Goal: Check status: Check status

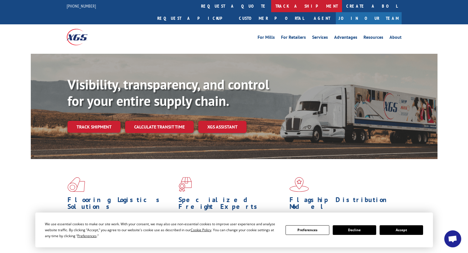
click at [271, 8] on link "track a shipment" at bounding box center [306, 6] width 71 height 12
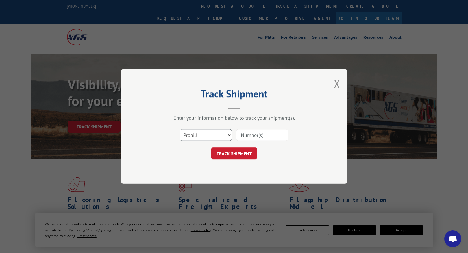
click at [227, 134] on select "Select category... Probill BOL PO" at bounding box center [206, 135] width 52 height 12
select select "bol"
click at [180, 129] on select "Select category... Probill BOL PO" at bounding box center [206, 135] width 52 height 12
click at [269, 132] on input at bounding box center [262, 135] width 52 height 12
type input "2324179"
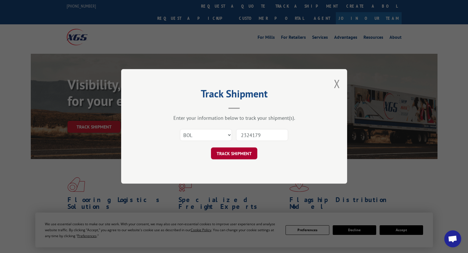
click at [236, 156] on button "TRACK SHIPMENT" at bounding box center [234, 154] width 46 height 12
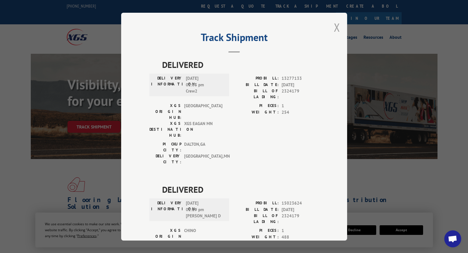
click at [336, 29] on button "Close modal" at bounding box center [337, 27] width 6 height 15
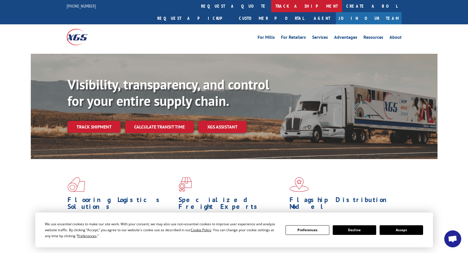
click at [271, 8] on link "track a shipment" at bounding box center [306, 6] width 71 height 12
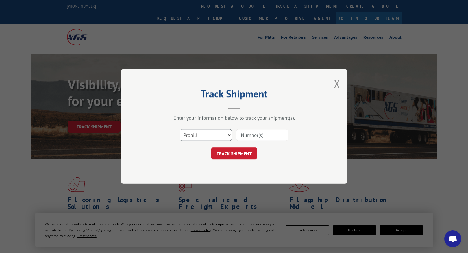
click at [229, 133] on select "Select category... Probill BOL PO" at bounding box center [206, 135] width 52 height 12
select select "bol"
click at [180, 129] on select "Select category... Probill BOL PO" at bounding box center [206, 135] width 52 height 12
click at [257, 136] on input at bounding box center [262, 135] width 52 height 12
type input "5541404"
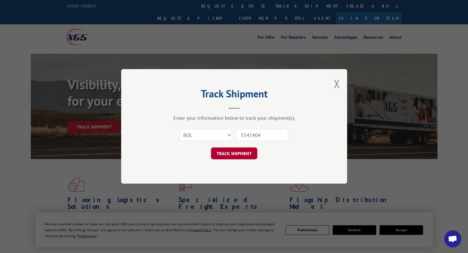
click at [243, 155] on button "TRACK SHIPMENT" at bounding box center [234, 154] width 46 height 12
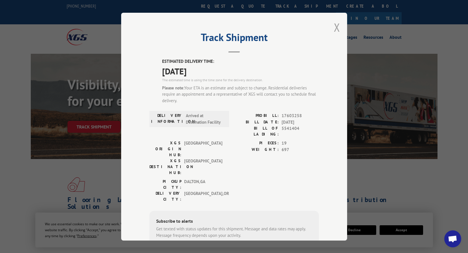
click at [335, 22] on button "Close modal" at bounding box center [337, 27] width 6 height 15
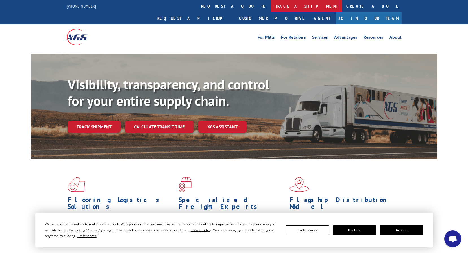
click at [271, 8] on link "track a shipment" at bounding box center [306, 6] width 71 height 12
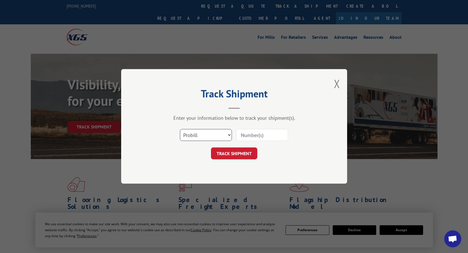
click at [228, 135] on select "Select category... Probill BOL PO" at bounding box center [206, 135] width 52 height 12
select select "bol"
click at [180, 129] on select "Select category... Probill BOL PO" at bounding box center [206, 135] width 52 height 12
click at [266, 138] on input at bounding box center [262, 135] width 52 height 12
type input "5541404"
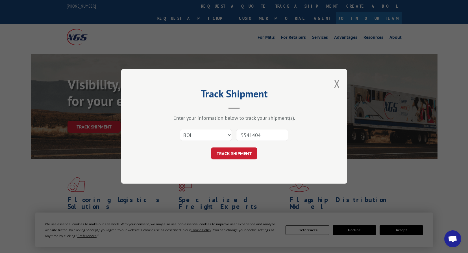
click button "TRACK SHIPMENT" at bounding box center [234, 154] width 46 height 12
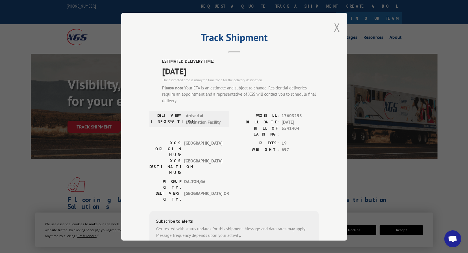
click at [334, 27] on button "Close modal" at bounding box center [337, 27] width 6 height 15
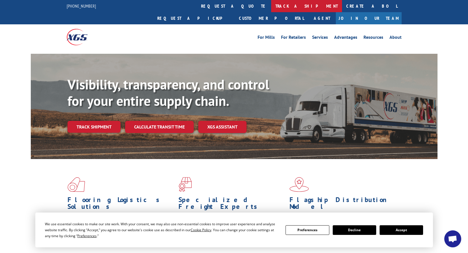
click at [271, 8] on link "track a shipment" at bounding box center [306, 6] width 71 height 12
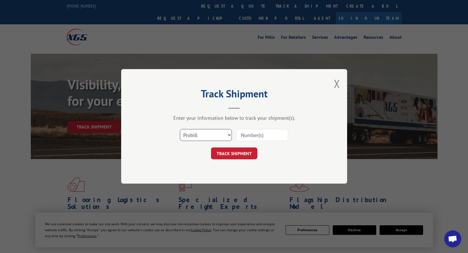
click at [229, 133] on select "Select category... Probill BOL PO" at bounding box center [206, 135] width 52 height 12
select select "bol"
click at [180, 129] on select "Select category... Probill BOL PO" at bounding box center [206, 135] width 52 height 12
click at [265, 131] on input at bounding box center [262, 135] width 52 height 12
type input "5537291"
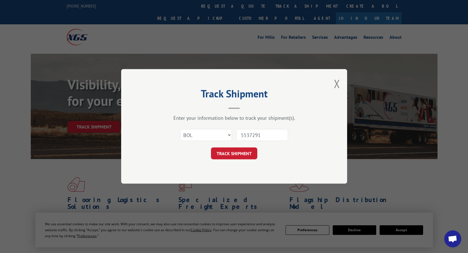
click button "TRACK SHIPMENT" at bounding box center [234, 154] width 46 height 12
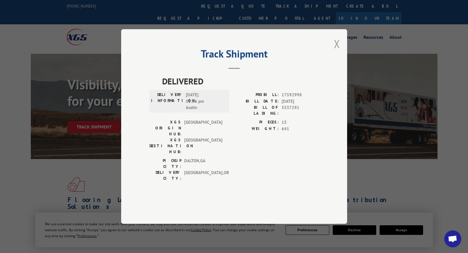
click at [336, 51] on button "Close modal" at bounding box center [337, 43] width 6 height 15
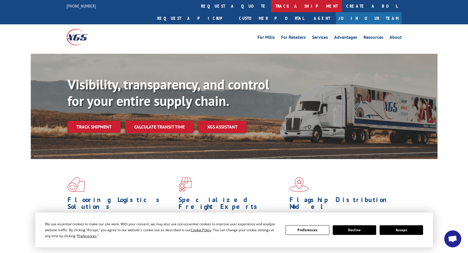
click at [271, 6] on link "track a shipment" at bounding box center [306, 6] width 71 height 12
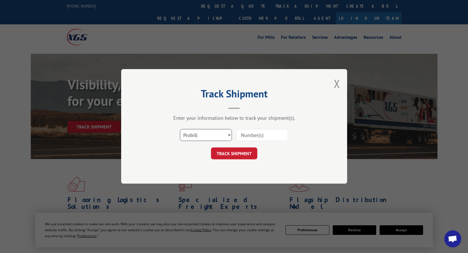
click at [228, 134] on select "Select category... Probill BOL PO" at bounding box center [206, 135] width 52 height 12
select select "bol"
click at [180, 129] on select "Select category... Probill BOL PO" at bounding box center [206, 135] width 52 height 12
click at [278, 136] on input at bounding box center [262, 135] width 52 height 12
paste input "BOL 6820897"
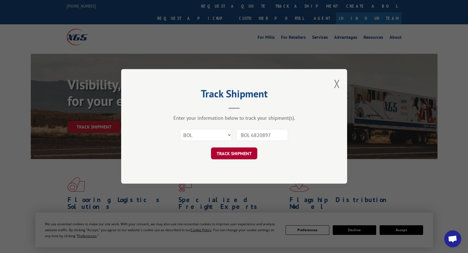
type input "BOL 6820897"
click at [234, 152] on button "TRACK SHIPMENT" at bounding box center [234, 154] width 46 height 12
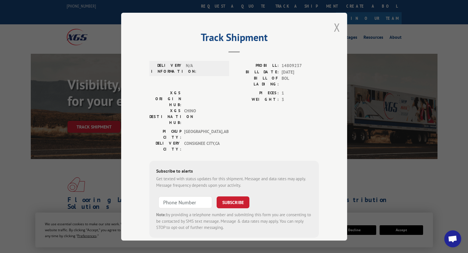
click at [337, 27] on button "Close modal" at bounding box center [337, 27] width 6 height 15
